Goal: Task Accomplishment & Management: Manage account settings

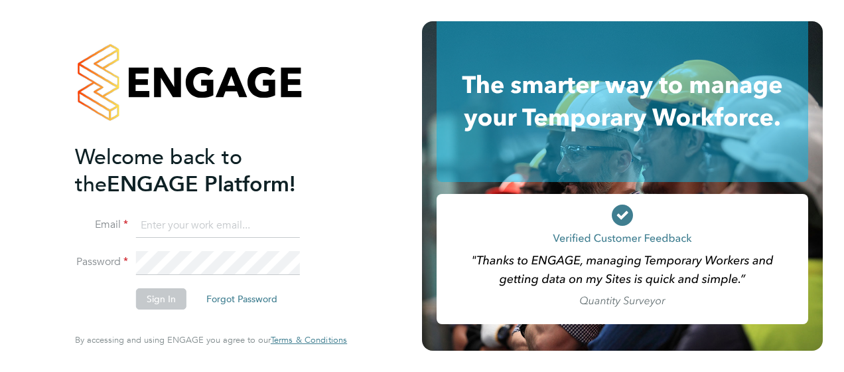
type input "[EMAIL_ADDRESS][PERSON_NAME][DOMAIN_NAME]"
click at [155, 297] on button "Sign In" at bounding box center [161, 298] width 50 height 21
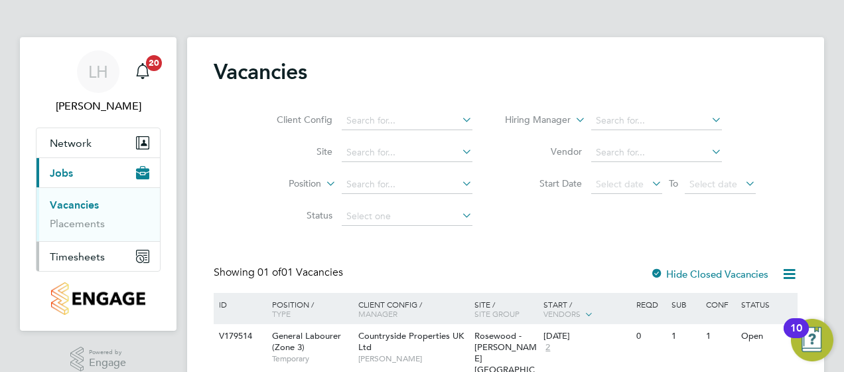
click at [88, 256] on span "Timesheets" at bounding box center [77, 256] width 55 height 13
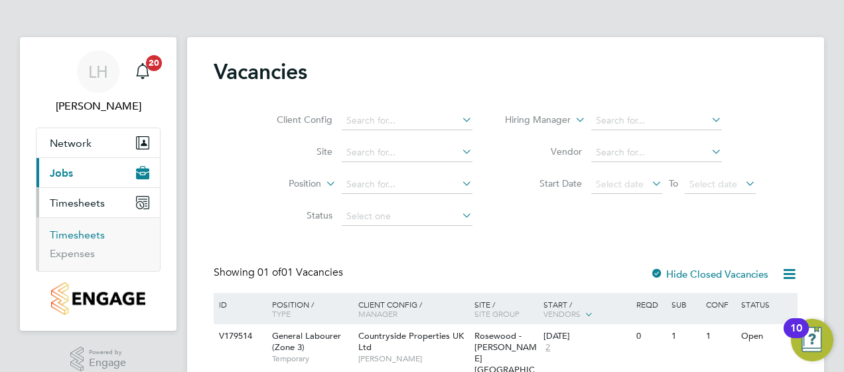
click at [84, 230] on link "Timesheets" at bounding box center [77, 234] width 55 height 13
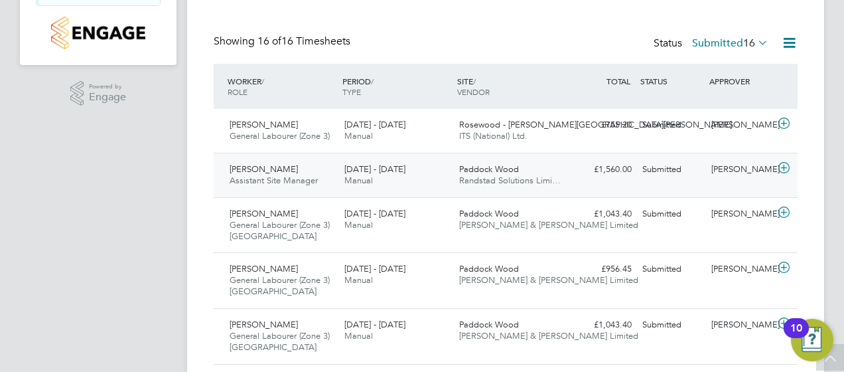
click at [467, 165] on span "Paddock Wood" at bounding box center [489, 168] width 60 height 11
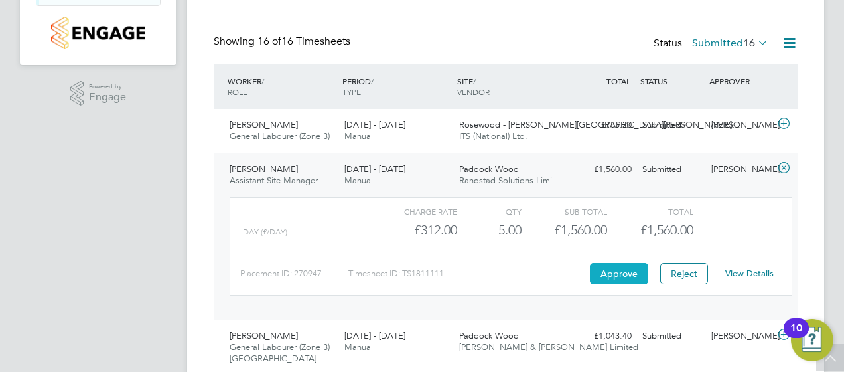
click at [611, 268] on button "Approve" at bounding box center [619, 273] width 58 height 21
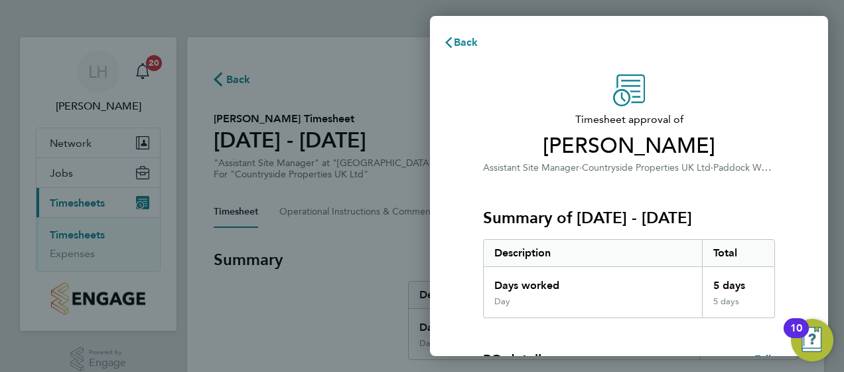
click at [768, 209] on h3 "Summary of 25 - 31 Aug 2025" at bounding box center [629, 217] width 292 height 21
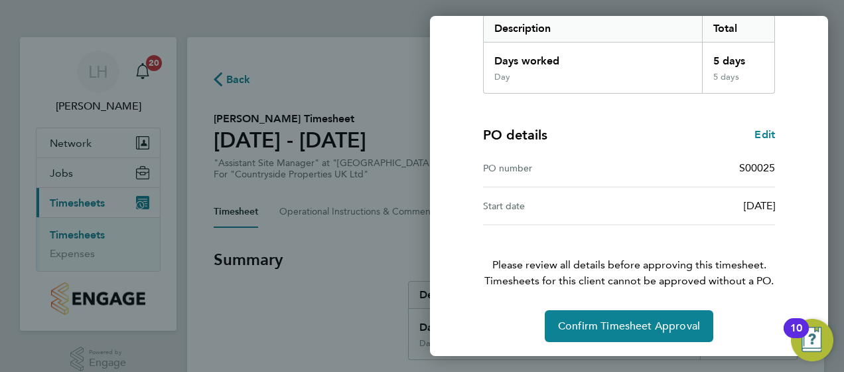
scroll to position [225, 0]
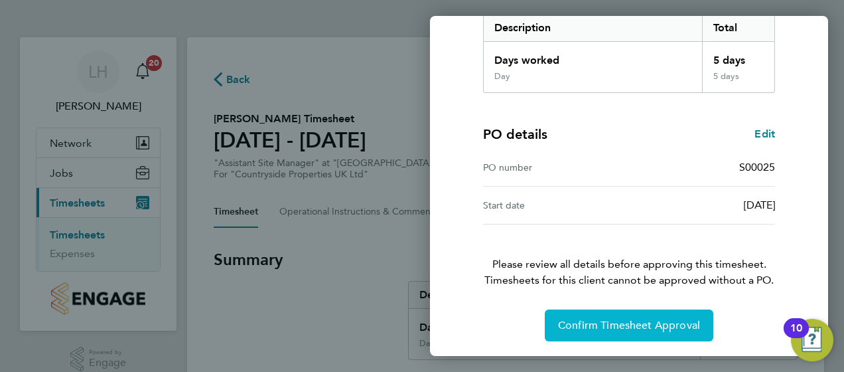
click at [663, 329] on span "Confirm Timesheet Approval" at bounding box center [629, 324] width 142 height 13
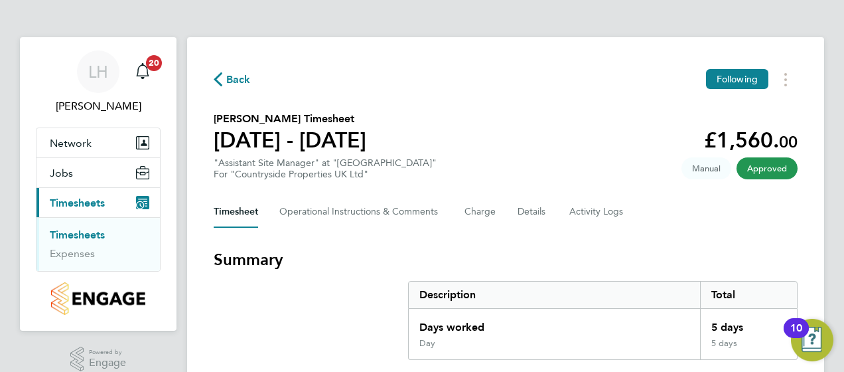
click at [89, 232] on link "Timesheets" at bounding box center [77, 234] width 55 height 13
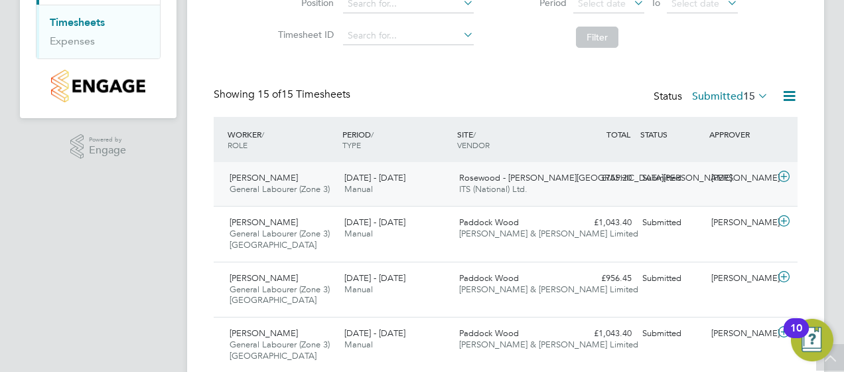
click at [296, 186] on span "General Labourer (Zone 3)" at bounding box center [280, 188] width 100 height 11
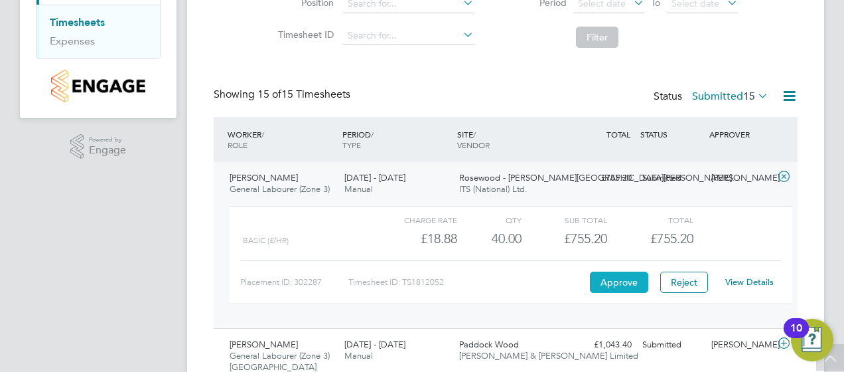
click at [620, 273] on button "Approve" at bounding box center [619, 281] width 58 height 21
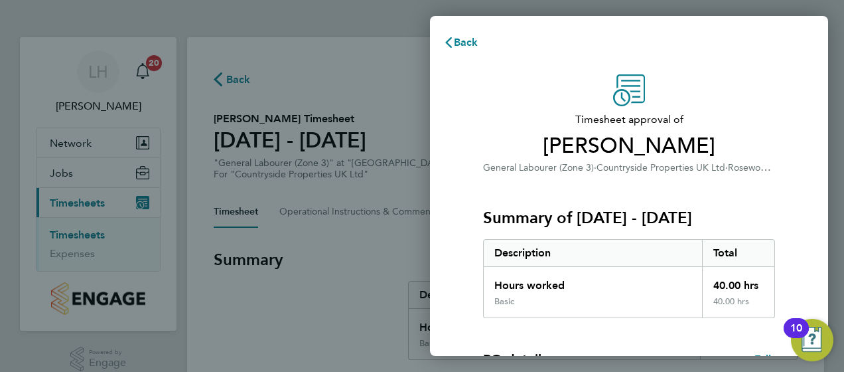
click at [771, 210] on h3 "Summary of 25 - 31 Aug 2025" at bounding box center [629, 217] width 292 height 21
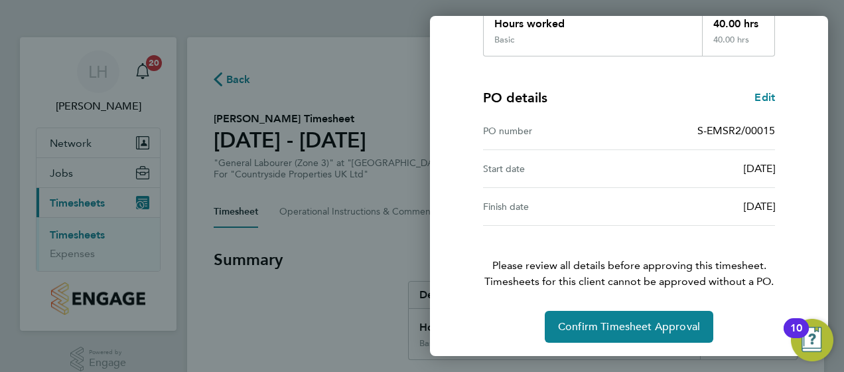
scroll to position [263, 0]
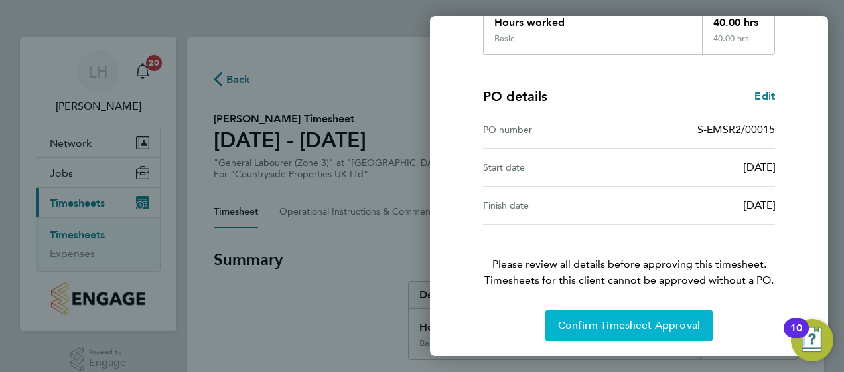
click at [597, 319] on span "Confirm Timesheet Approval" at bounding box center [629, 324] width 142 height 13
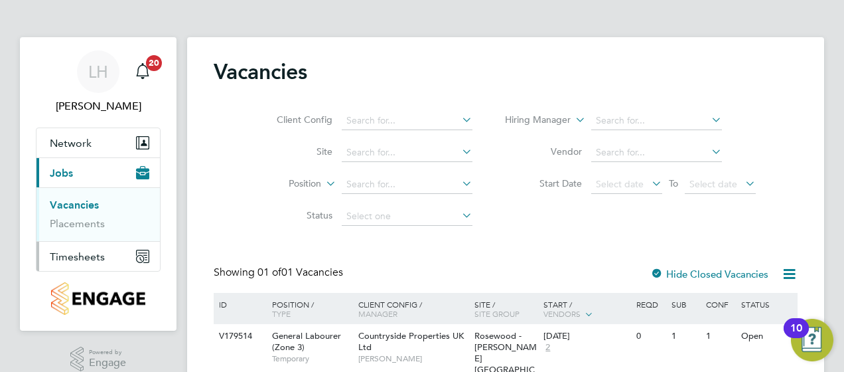
click at [98, 256] on span "Timesheets" at bounding box center [77, 256] width 55 height 13
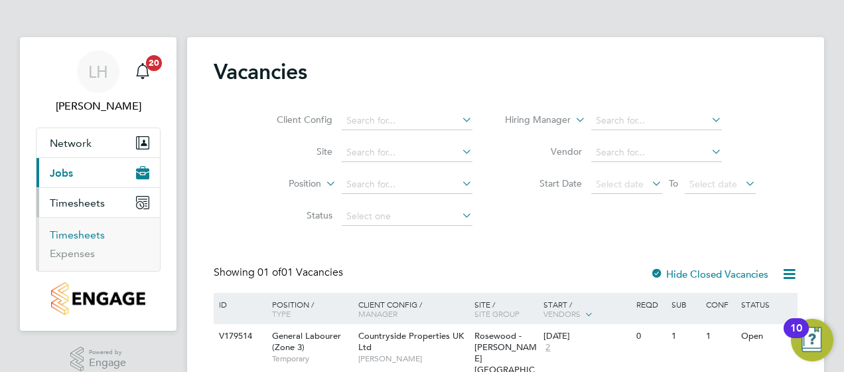
click at [89, 229] on link "Timesheets" at bounding box center [77, 234] width 55 height 13
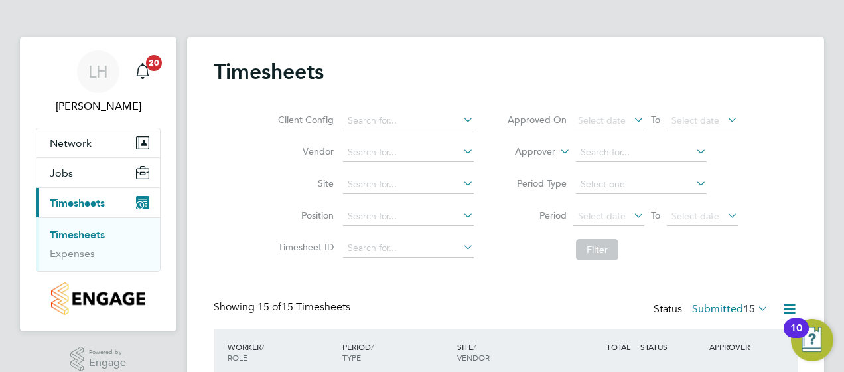
click at [770, 208] on div "Client Config Vendor Site Position Timesheet ID Approved On Select date To Sele…" at bounding box center [506, 182] width 584 height 169
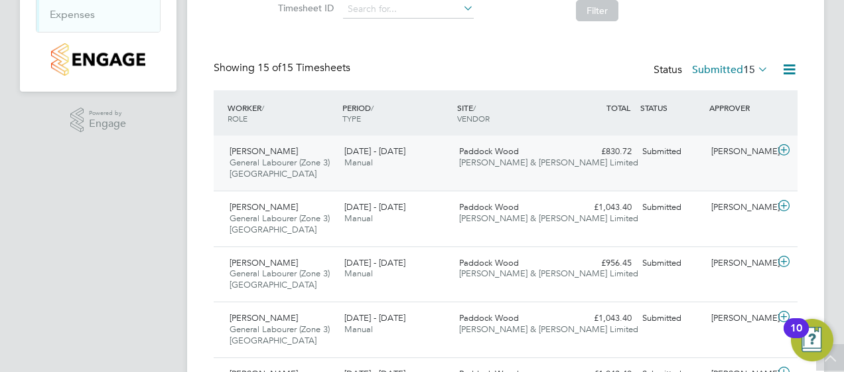
click at [491, 159] on span "Fawkes & Reece Limited" at bounding box center [548, 162] width 179 height 11
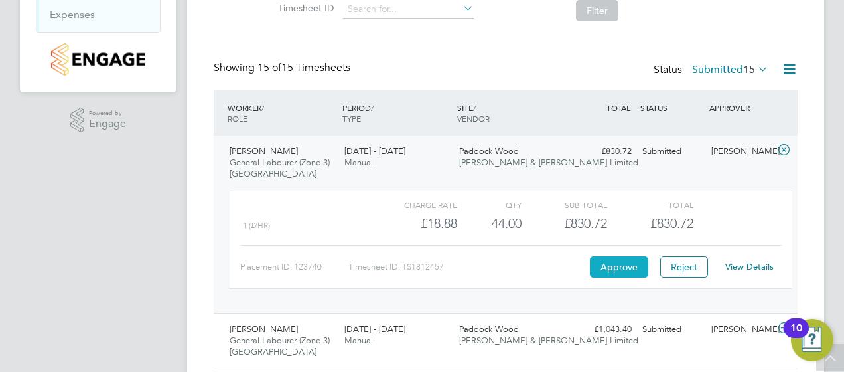
click at [630, 265] on button "Approve" at bounding box center [619, 266] width 58 height 21
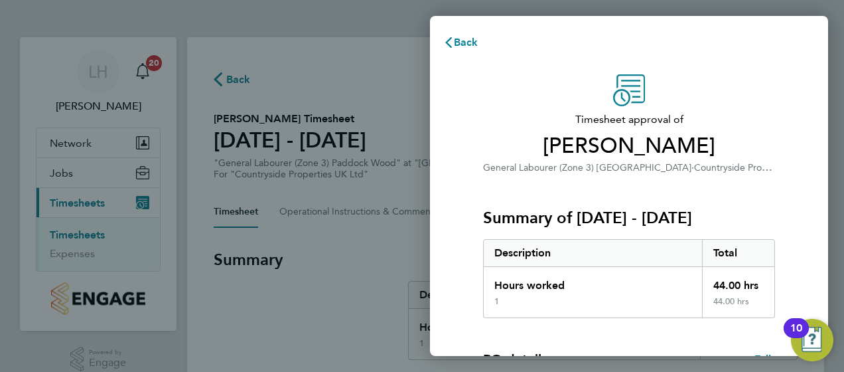
click at [801, 200] on div "Timesheet approval of [PERSON_NAME] General Labourer (Zone 3) [GEOGRAPHIC_DATA]…" at bounding box center [629, 319] width 398 height 523
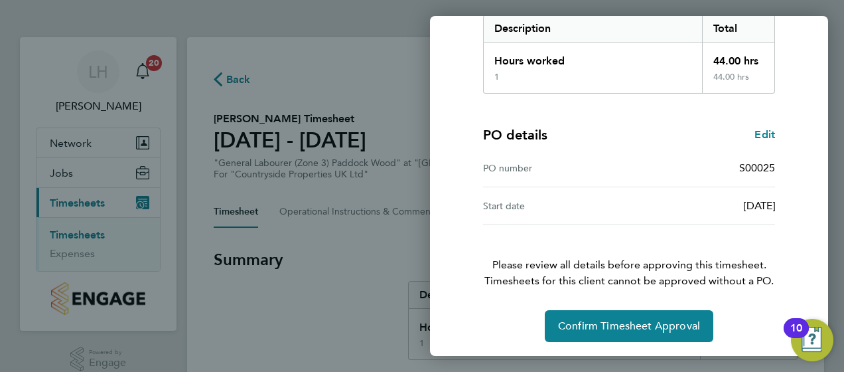
scroll to position [225, 0]
click at [627, 340] on div "Timesheet approval of [PERSON_NAME] General Labourer (Zone 3) [GEOGRAPHIC_DATA]…" at bounding box center [629, 94] width 398 height 523
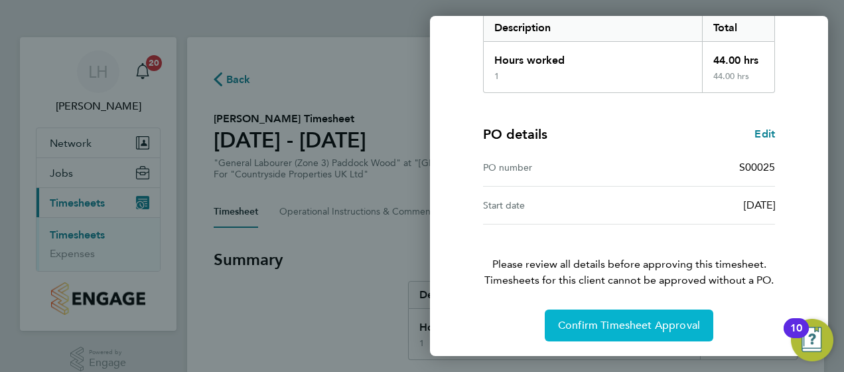
click at [620, 322] on span "Confirm Timesheet Approval" at bounding box center [629, 324] width 142 height 13
